Goal: Navigation & Orientation: Find specific page/section

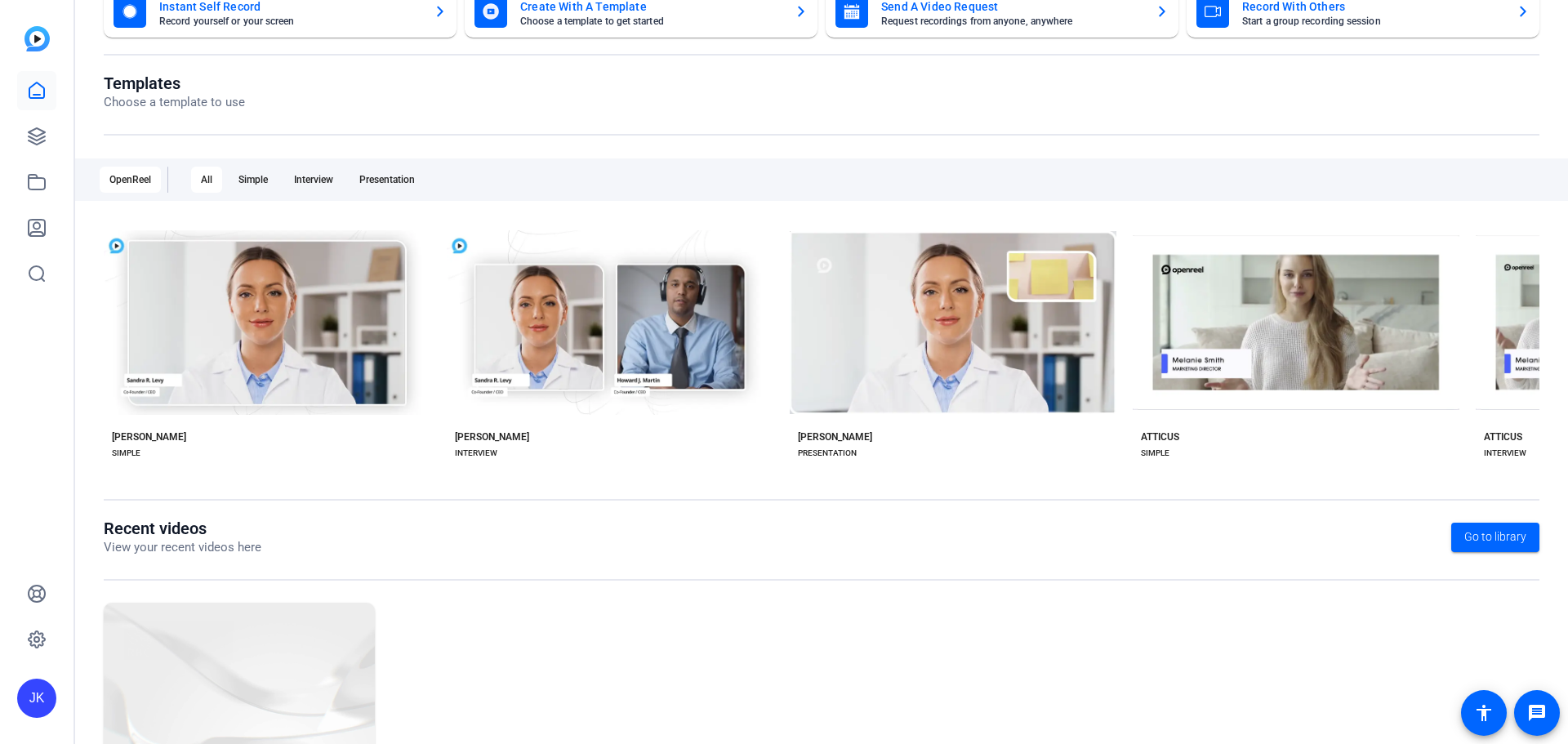
scroll to position [221, 0]
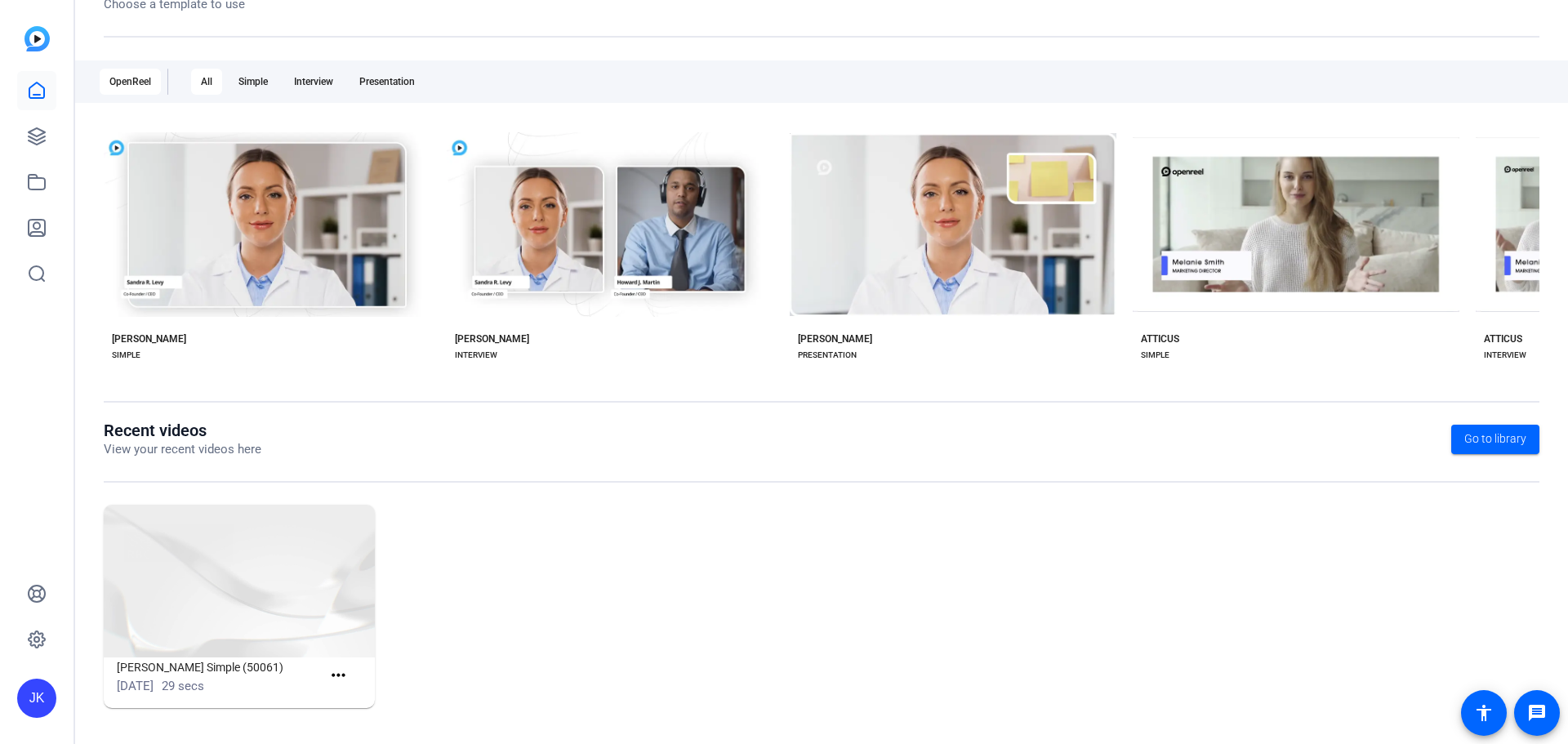
click at [38, 701] on div "JK" at bounding box center [37, 698] width 39 height 39
click at [124, 683] on div "RBC Wealth Management" at bounding box center [132, 688] width 115 height 32
click at [32, 694] on div "JK" at bounding box center [37, 698] width 39 height 39
click at [210, 675] on mat-icon "logout" at bounding box center [216, 674] width 20 height 20
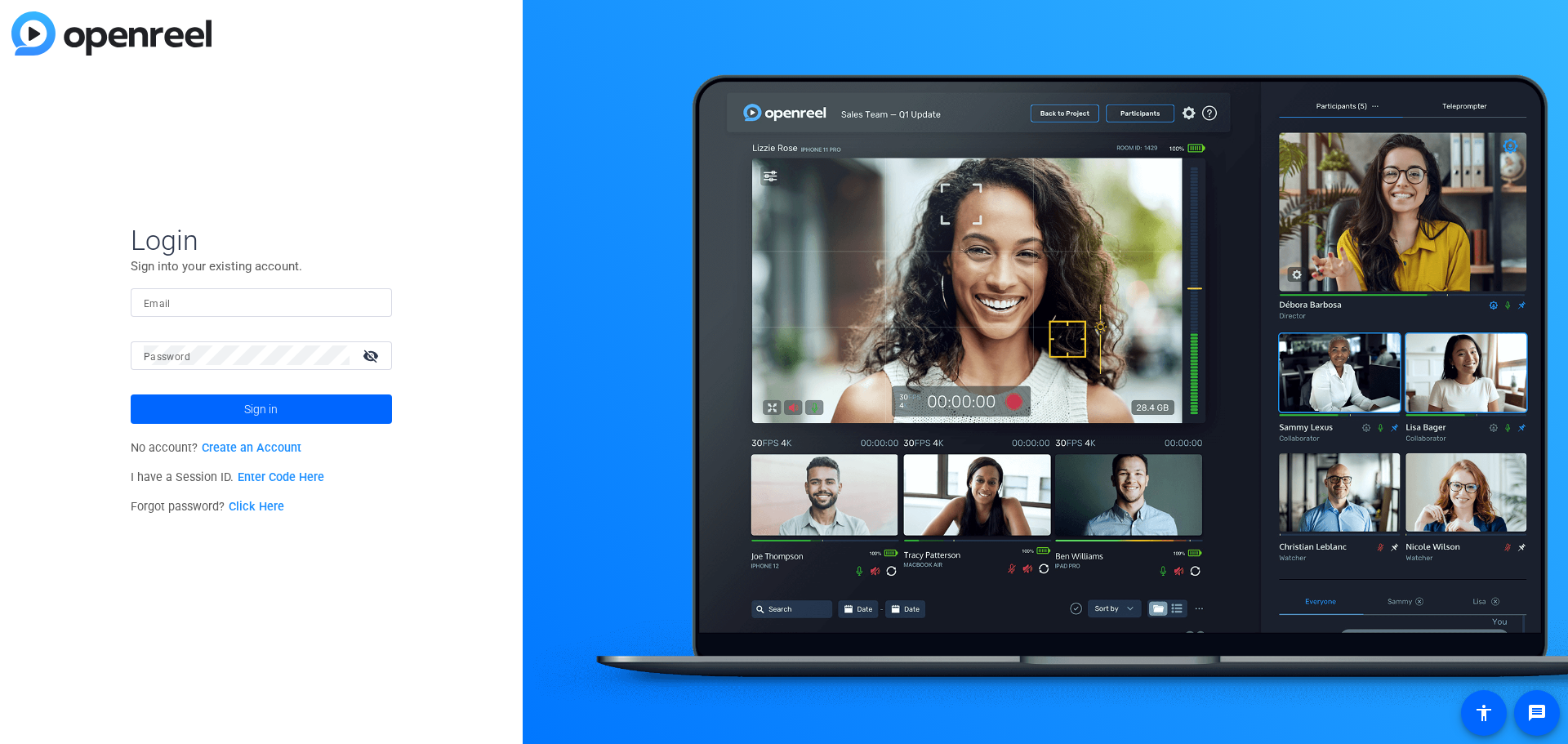
click at [204, 310] on input "Email" at bounding box center [261, 302] width 235 height 20
type input "[PERSON_NAME][EMAIL_ADDRESS][PERSON_NAME][DOMAIN_NAME]"
click at [131, 395] on button "Sign in" at bounding box center [261, 409] width 261 height 29
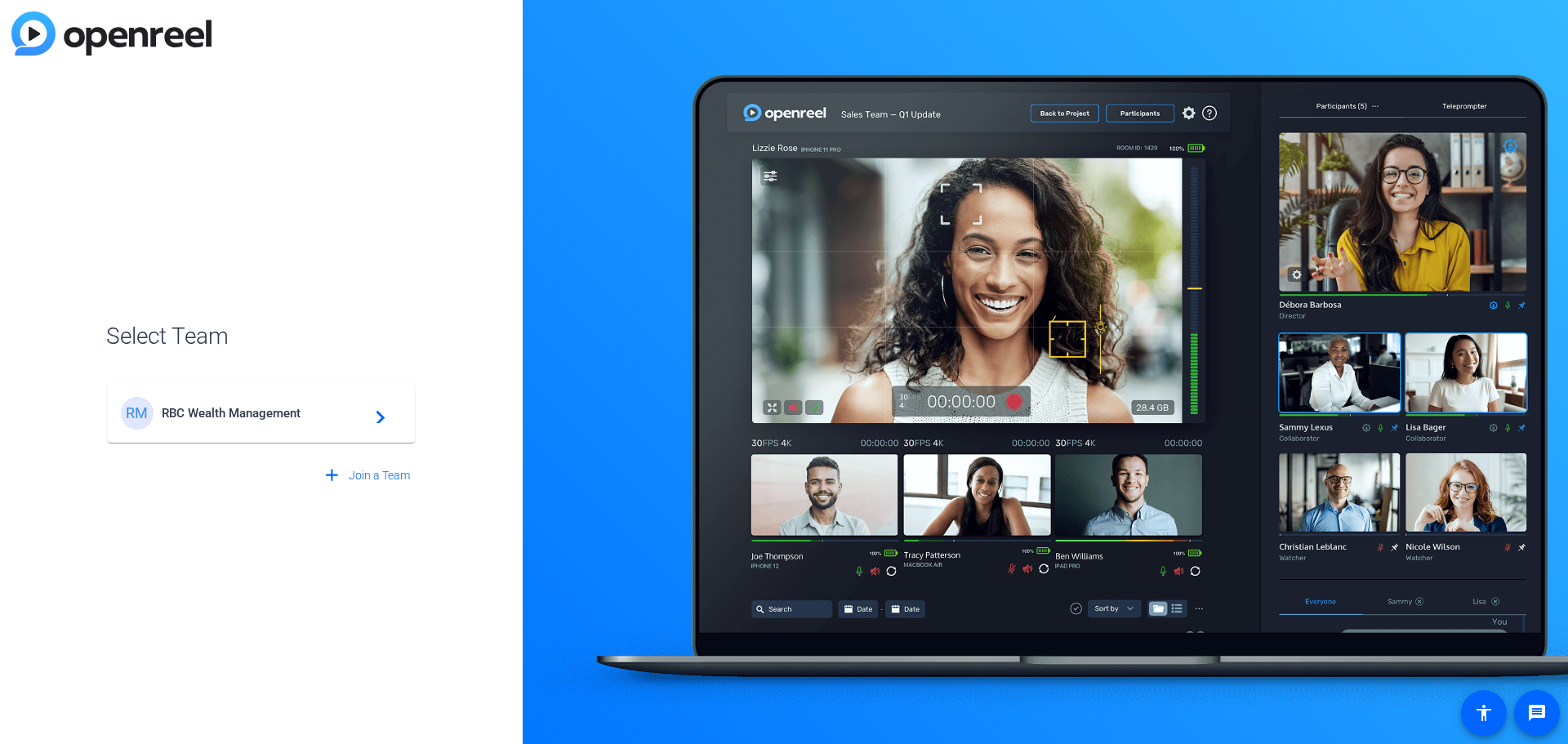
click at [261, 414] on span "RBC Wealth Management" at bounding box center [263, 413] width 204 height 15
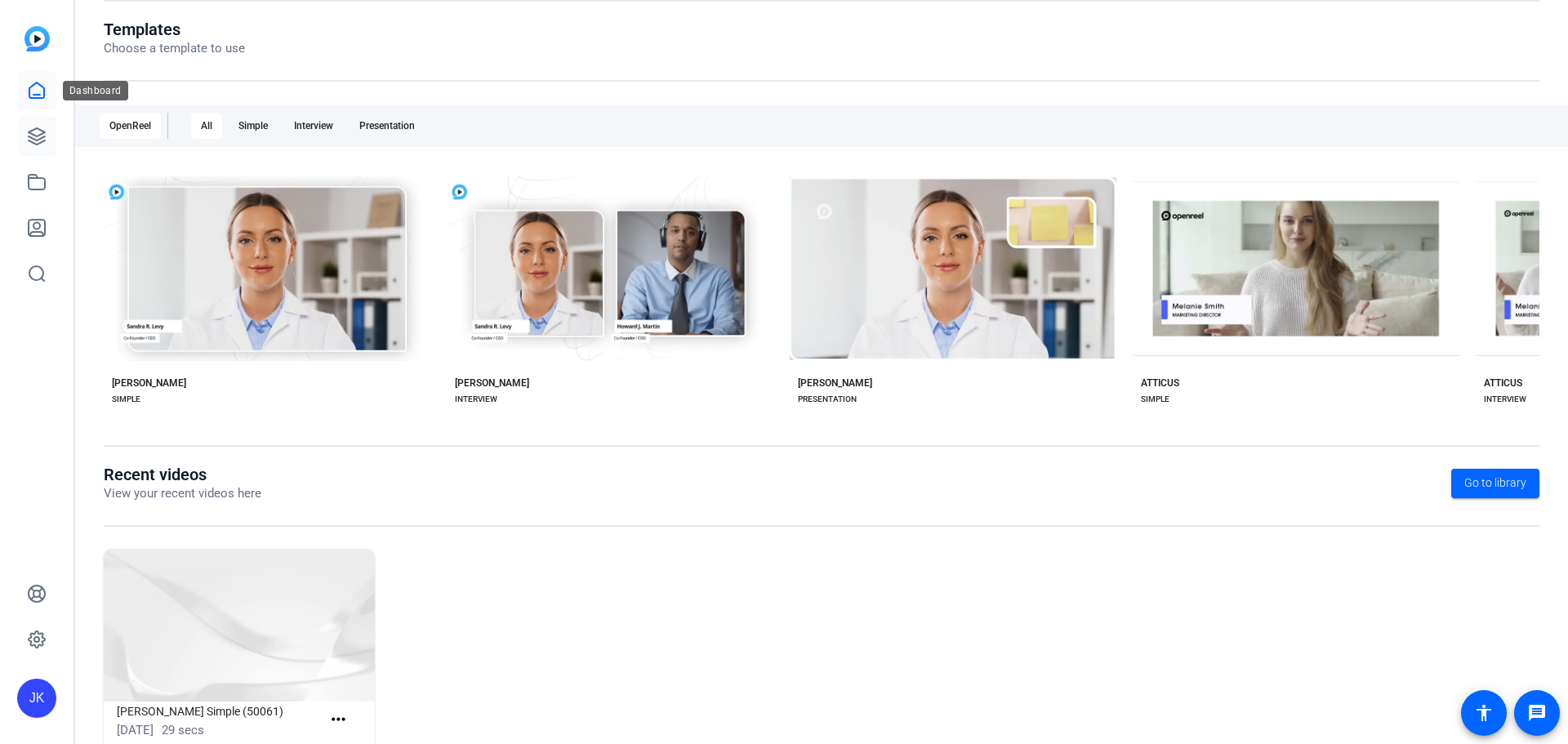
scroll to position [175, 0]
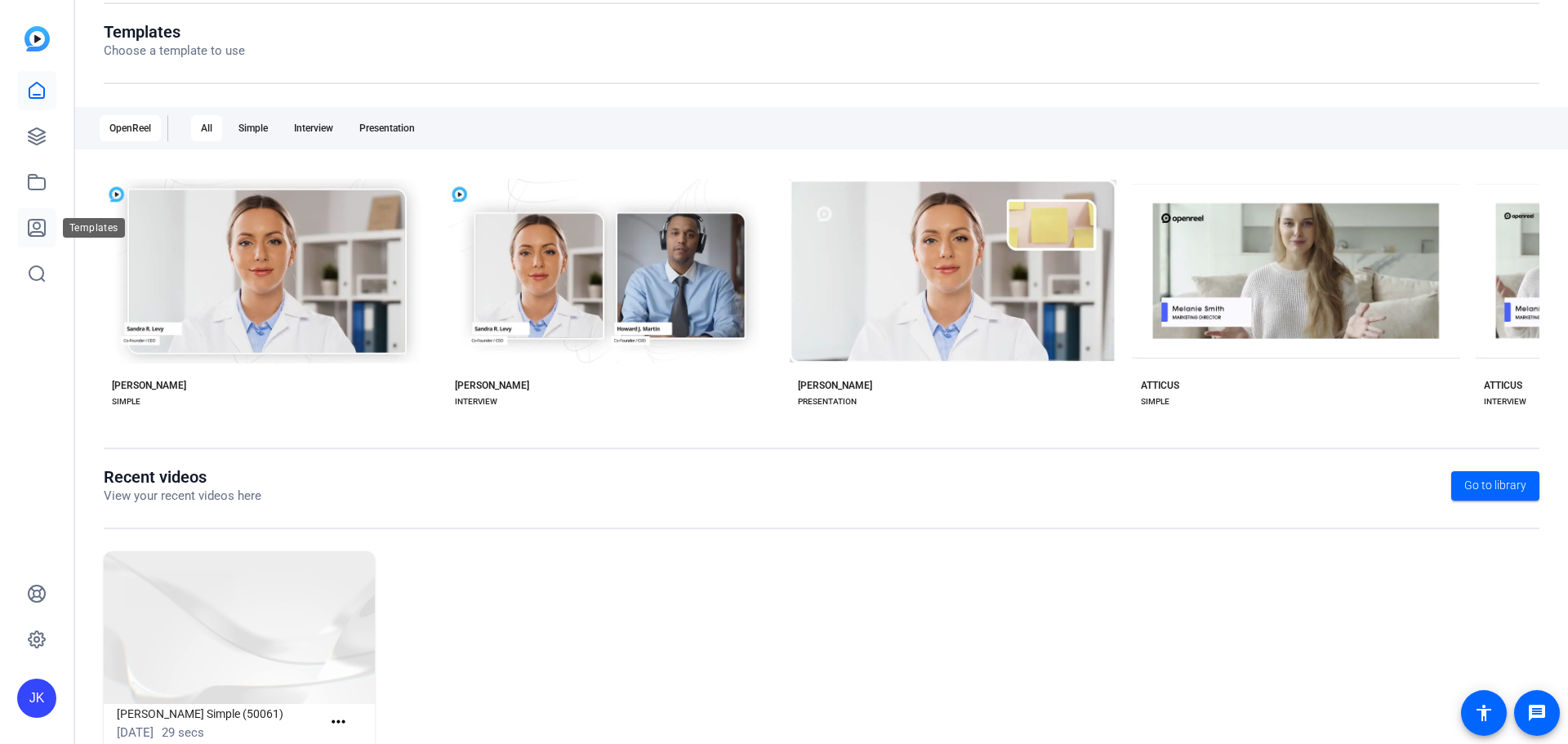
click at [32, 236] on icon at bounding box center [36, 227] width 16 height 16
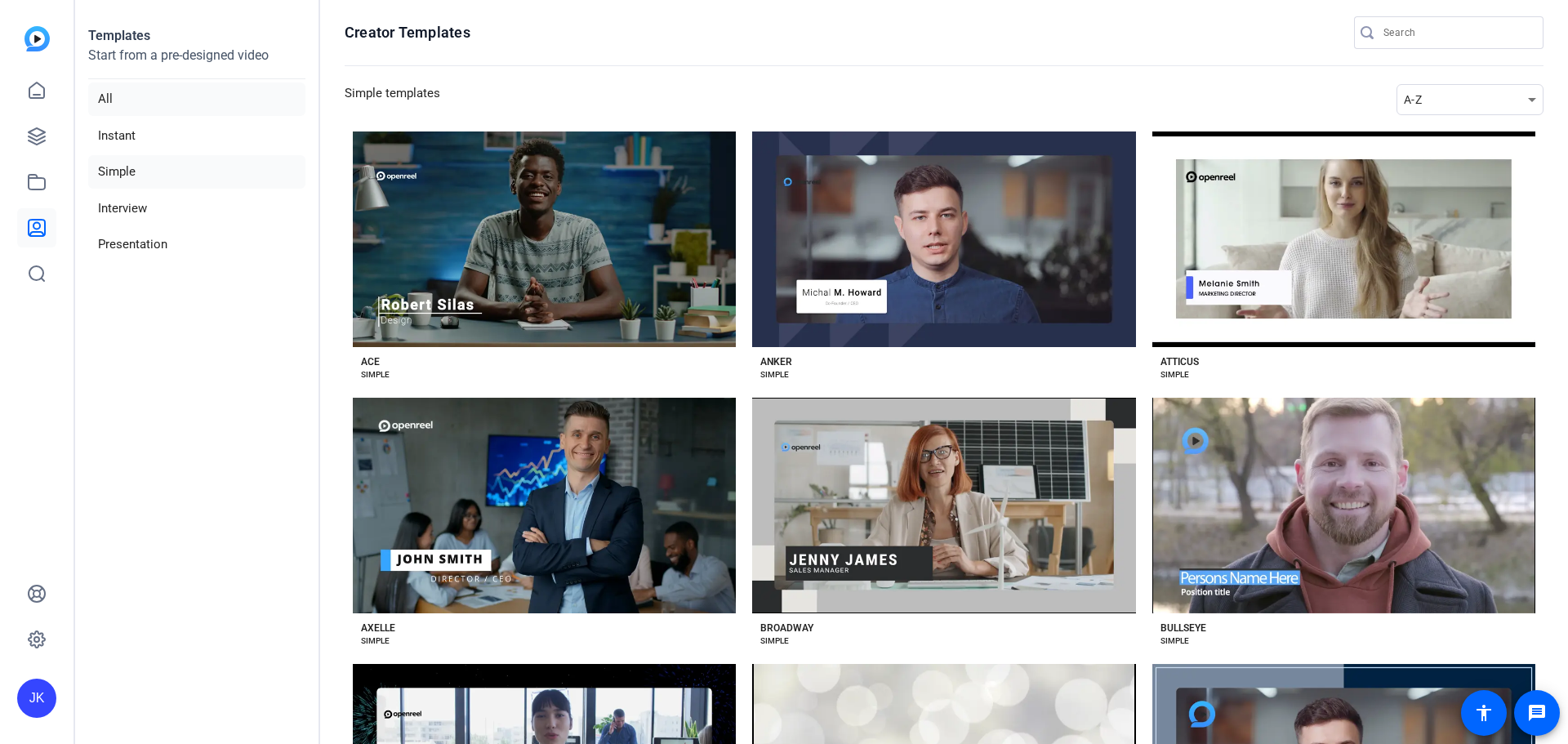
click at [102, 97] on li "All" at bounding box center [197, 99] width 217 height 33
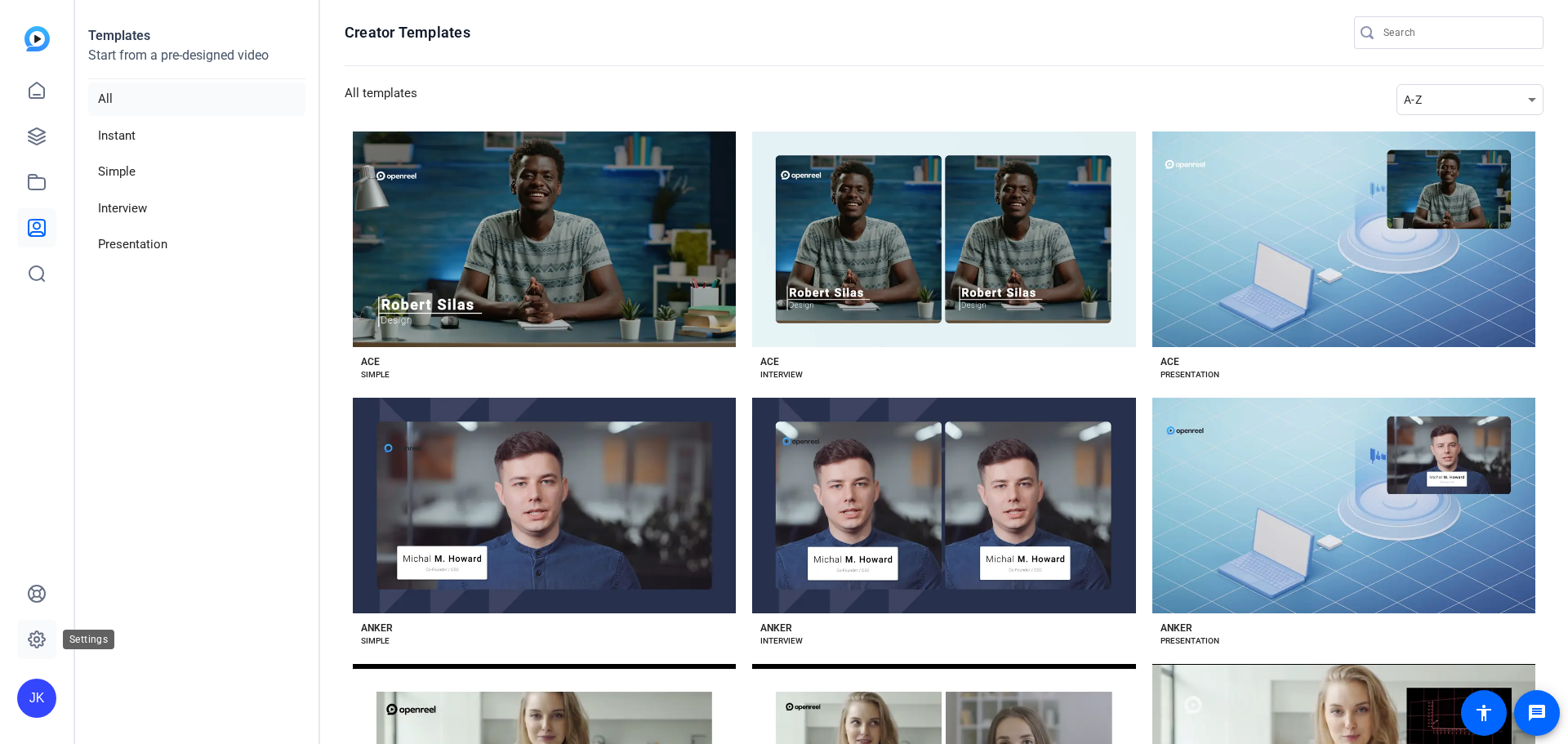
click at [39, 640] on icon at bounding box center [37, 640] width 5 height 5
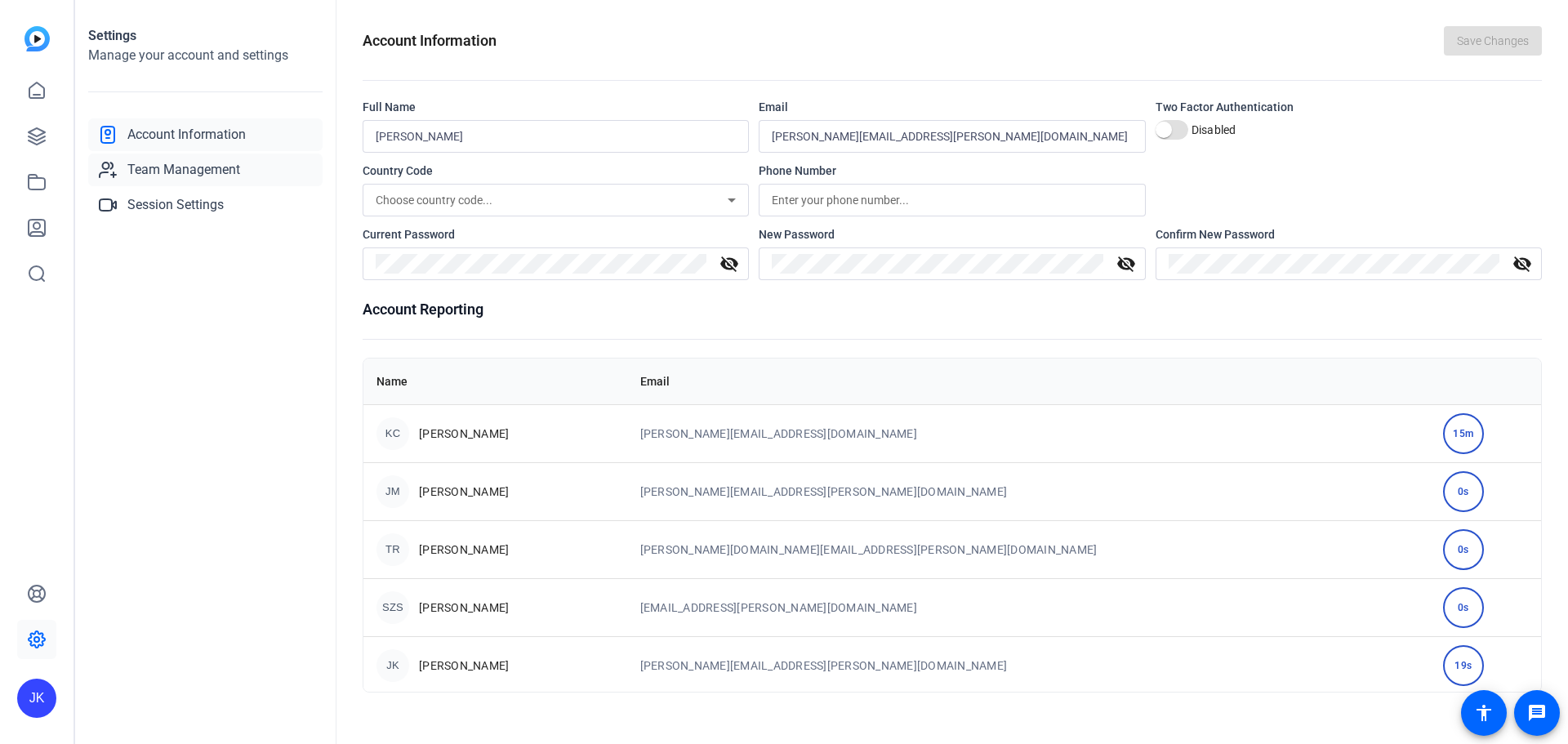
click at [206, 171] on span "Team Management" at bounding box center [184, 169] width 113 height 20
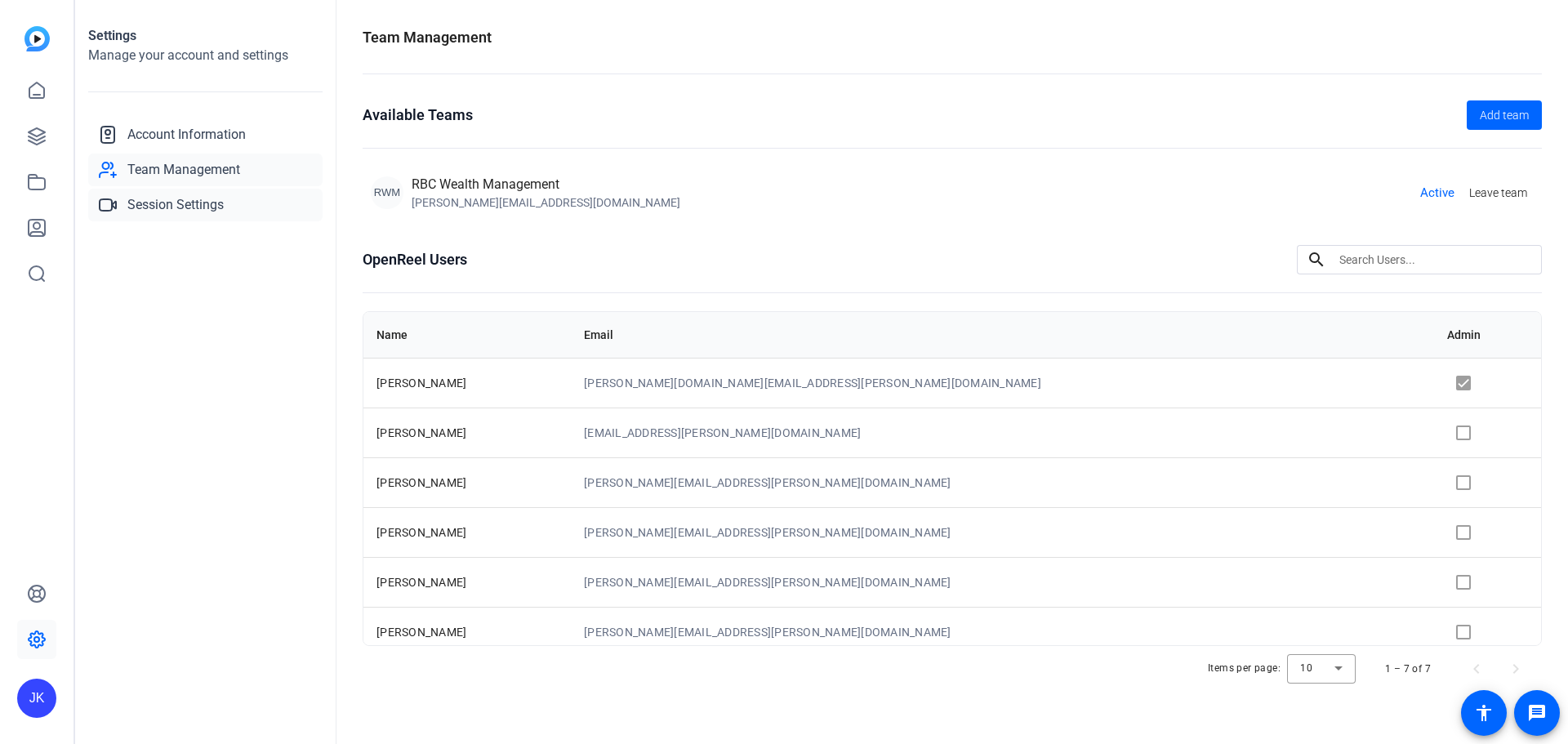
click at [191, 203] on span "Session Settings" at bounding box center [175, 204] width 97 height 20
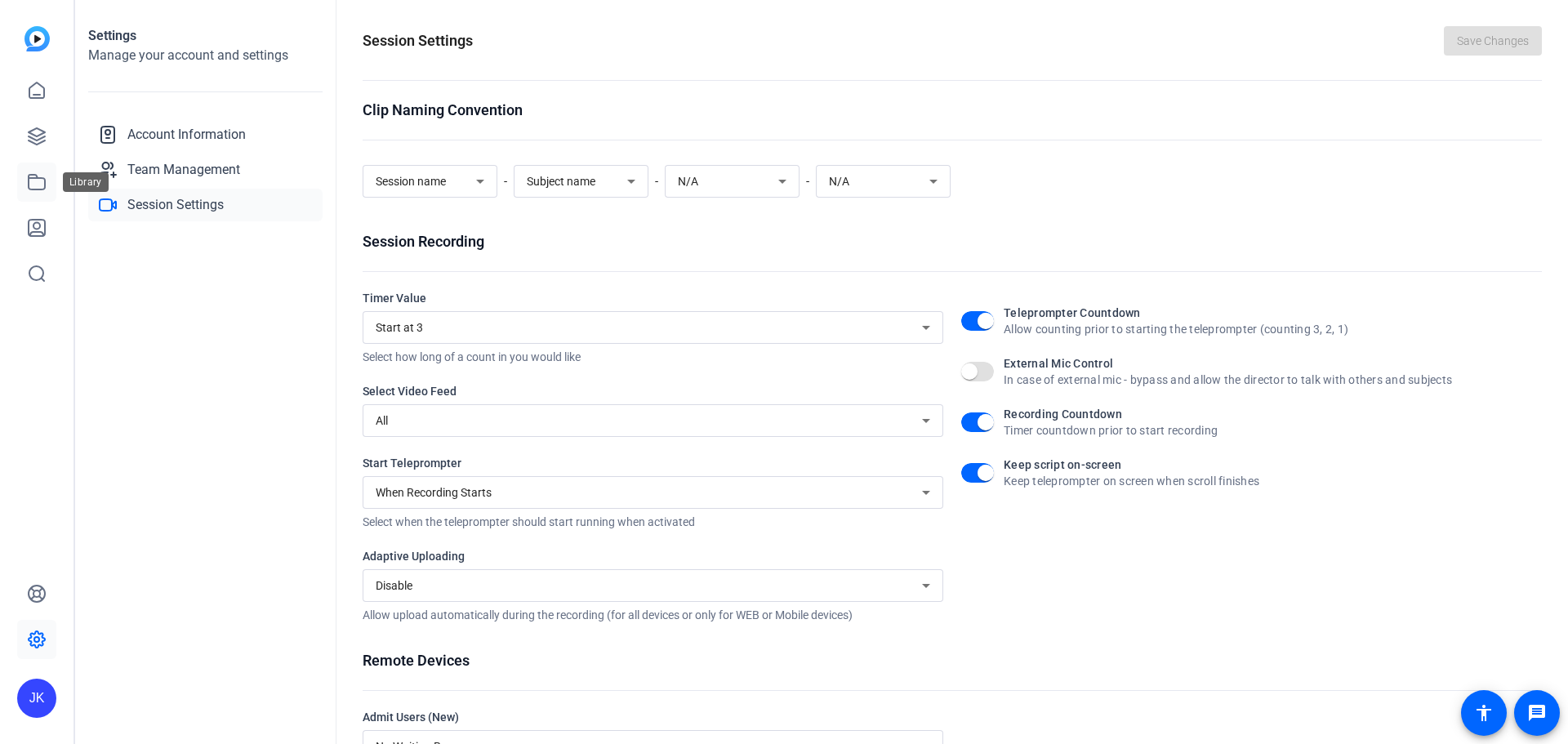
click at [45, 184] on icon at bounding box center [36, 182] width 16 height 15
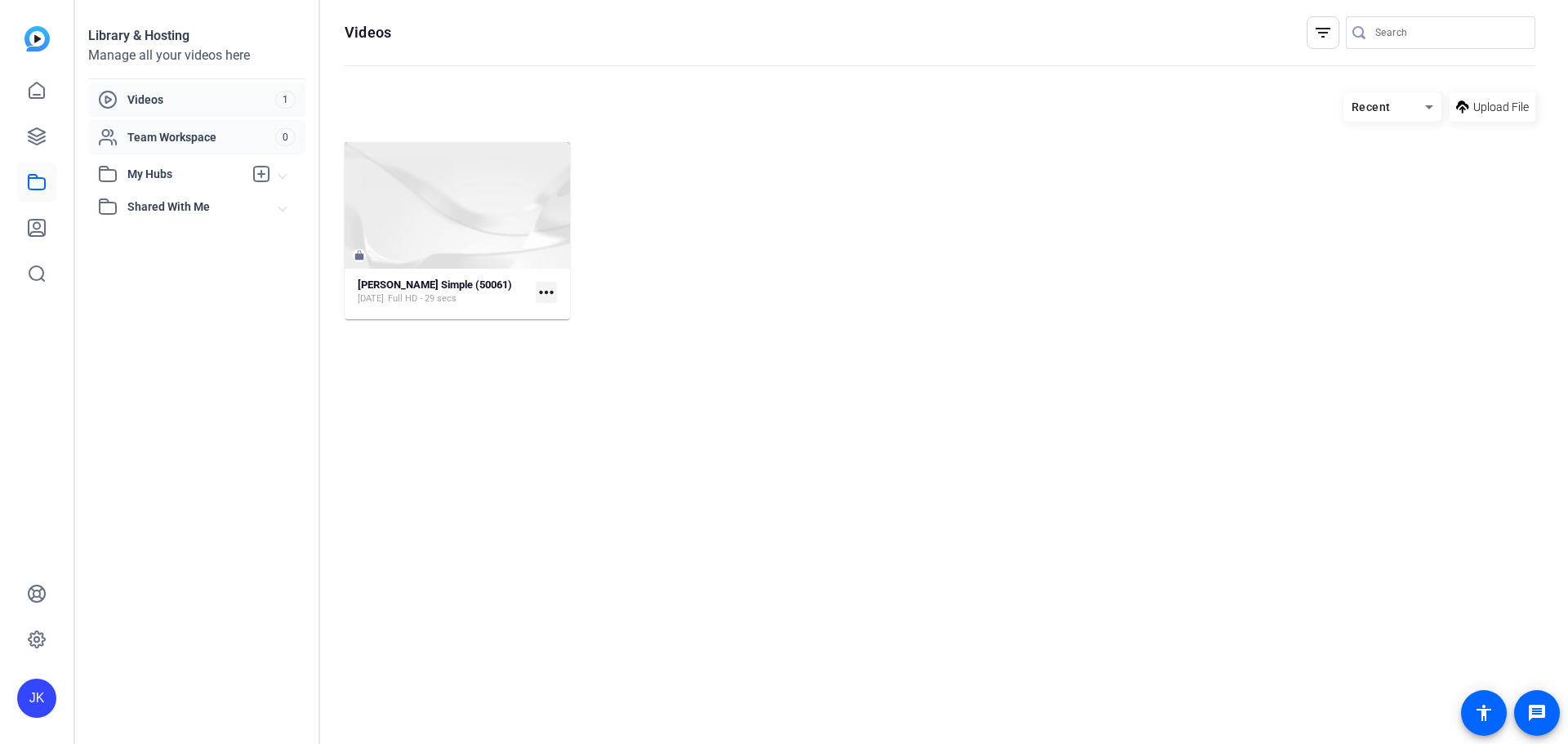
click at [160, 144] on span "Team Workspace" at bounding box center [201, 137] width 148 height 16
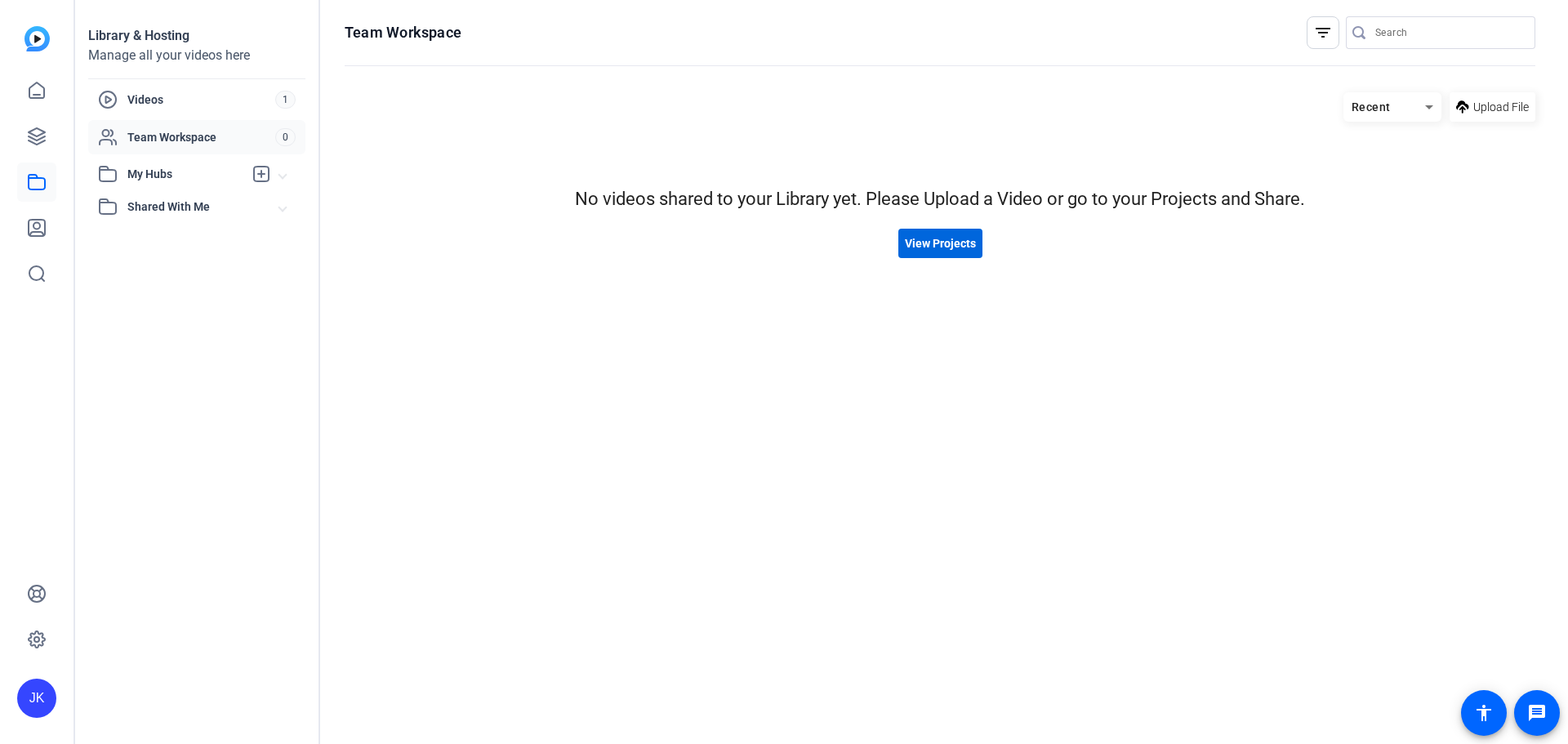
click at [963, 248] on span "View Projects" at bounding box center [940, 243] width 71 height 17
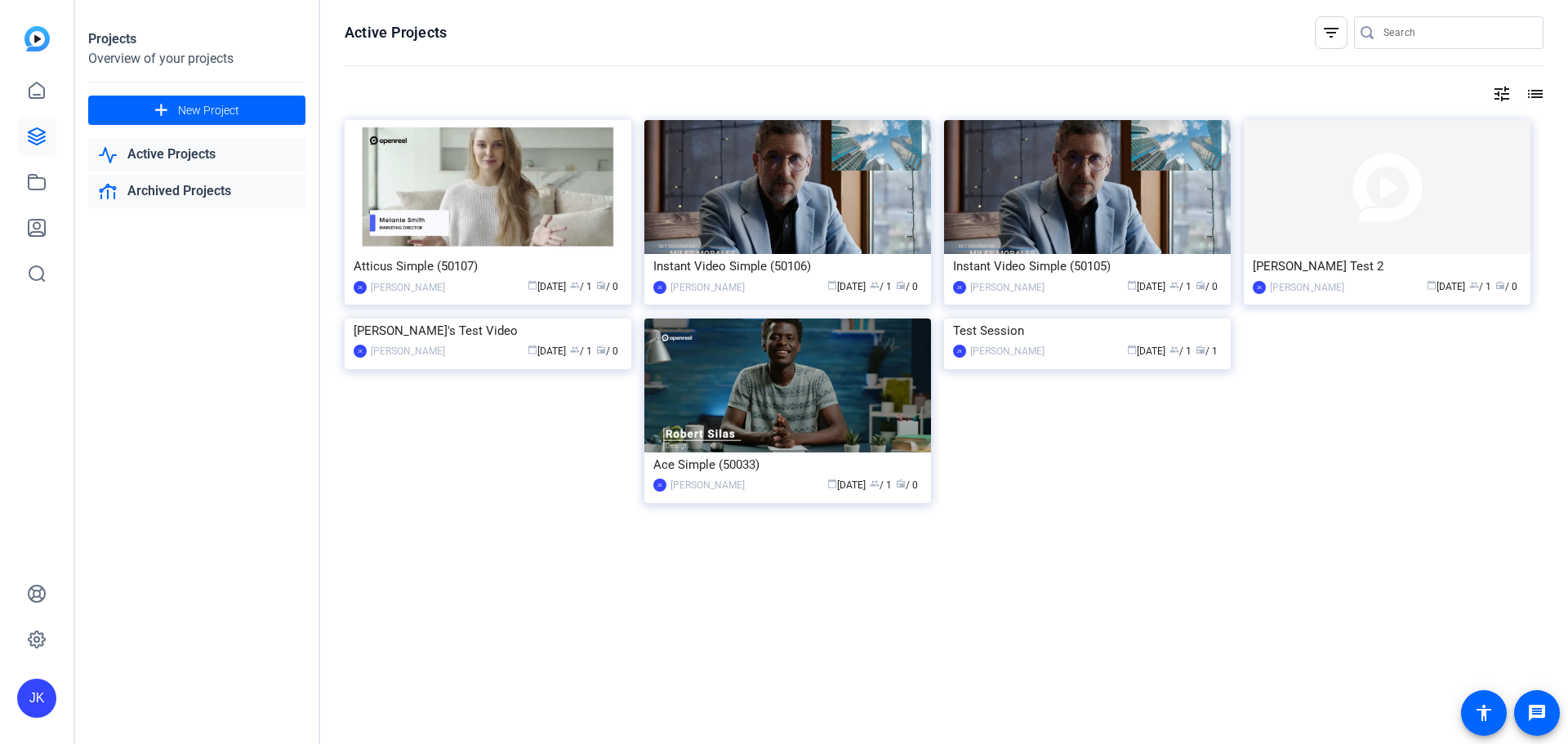
click at [177, 185] on link "Archived Projects" at bounding box center [197, 191] width 217 height 33
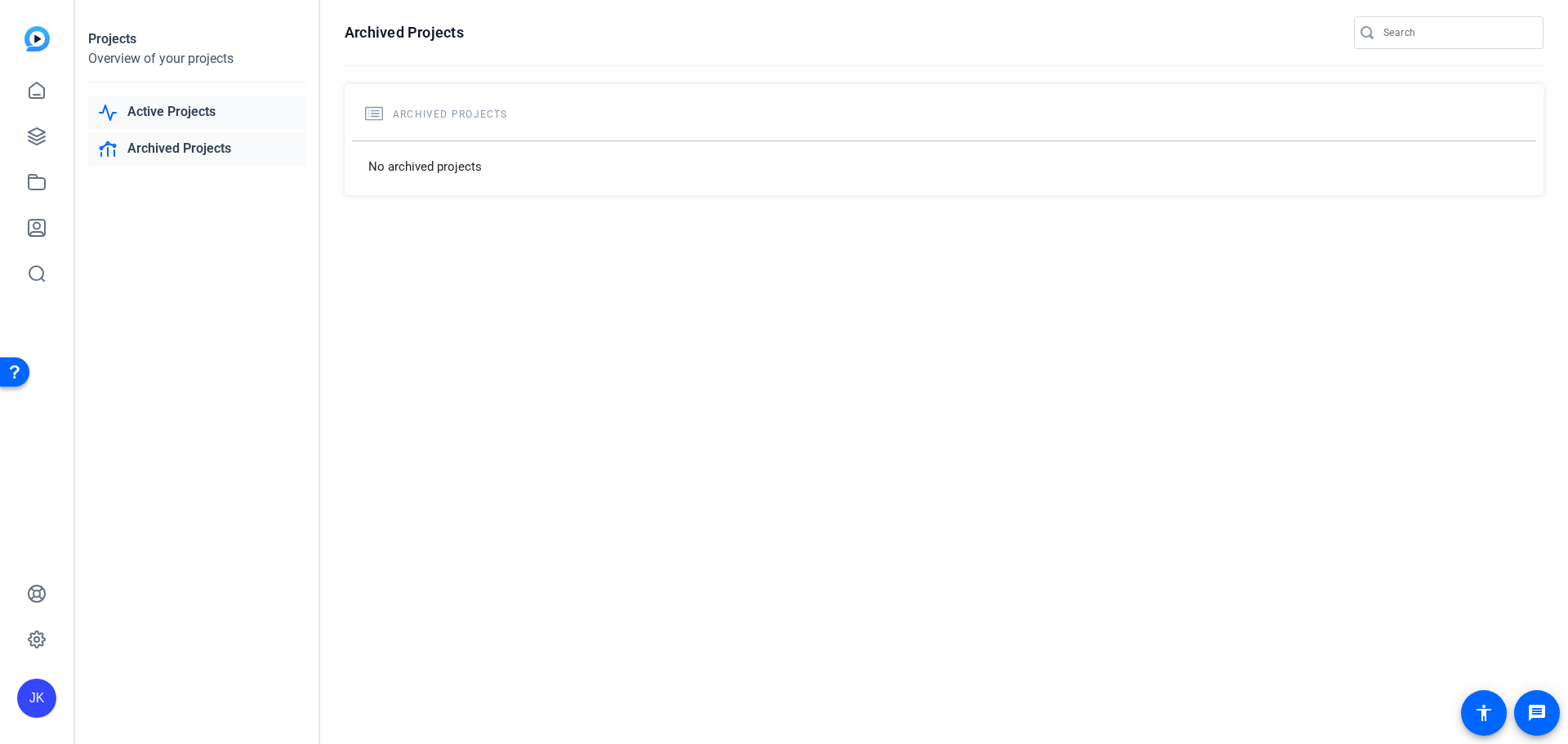
click at [181, 114] on link "Active Projects" at bounding box center [197, 112] width 217 height 33
